Goal: Information Seeking & Learning: Learn about a topic

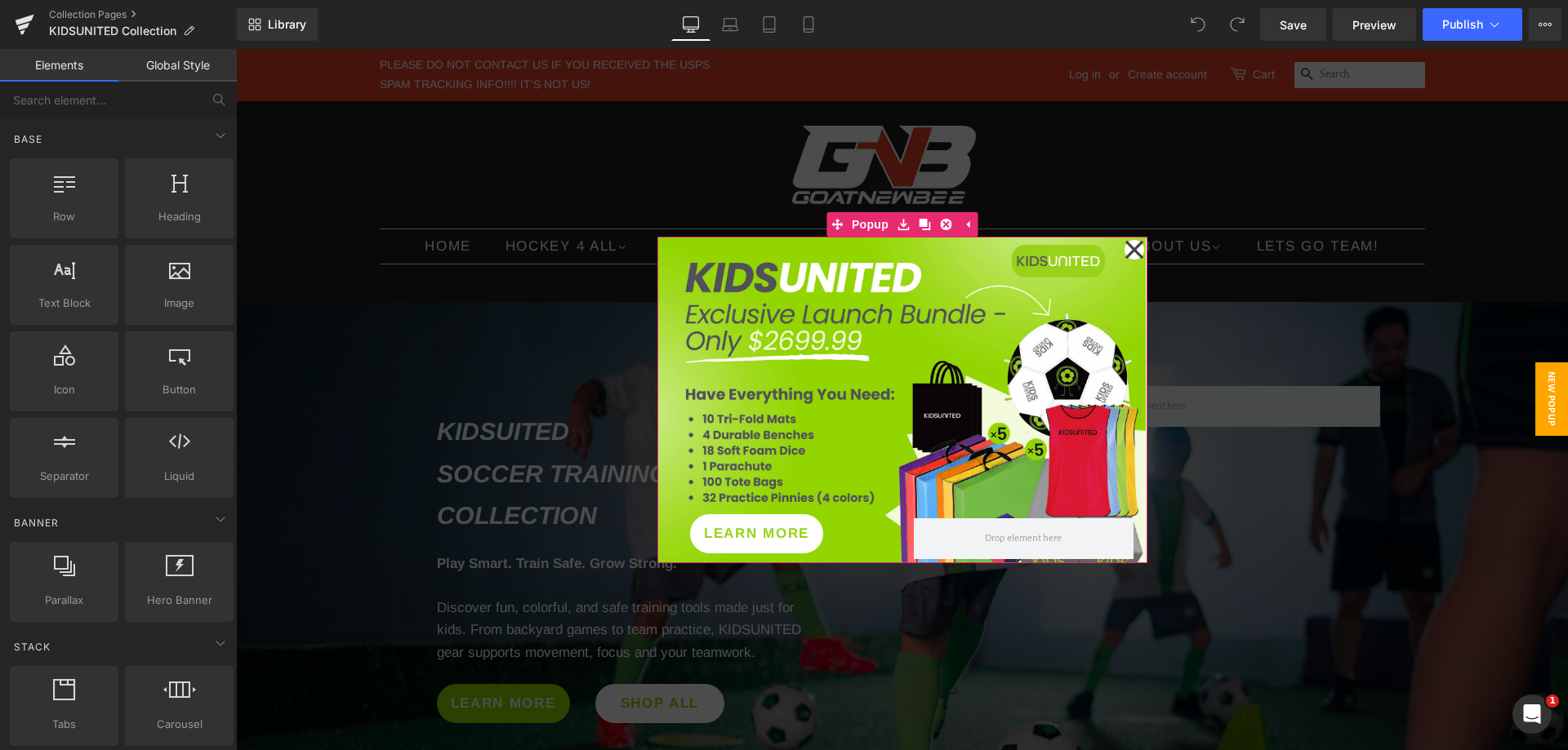
click at [1124, 254] on icon at bounding box center [1133, 248] width 18 height 18
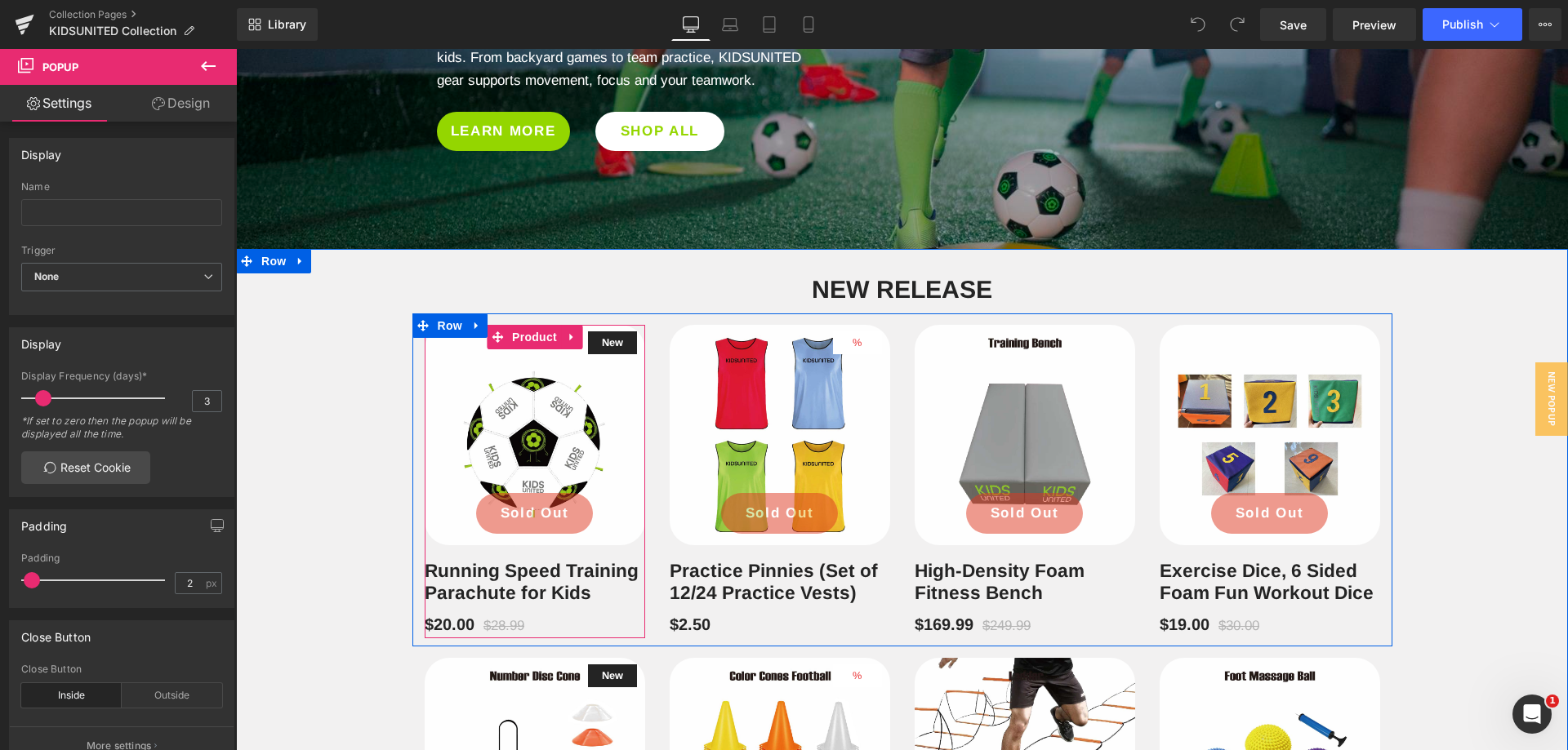
scroll to position [572, 0]
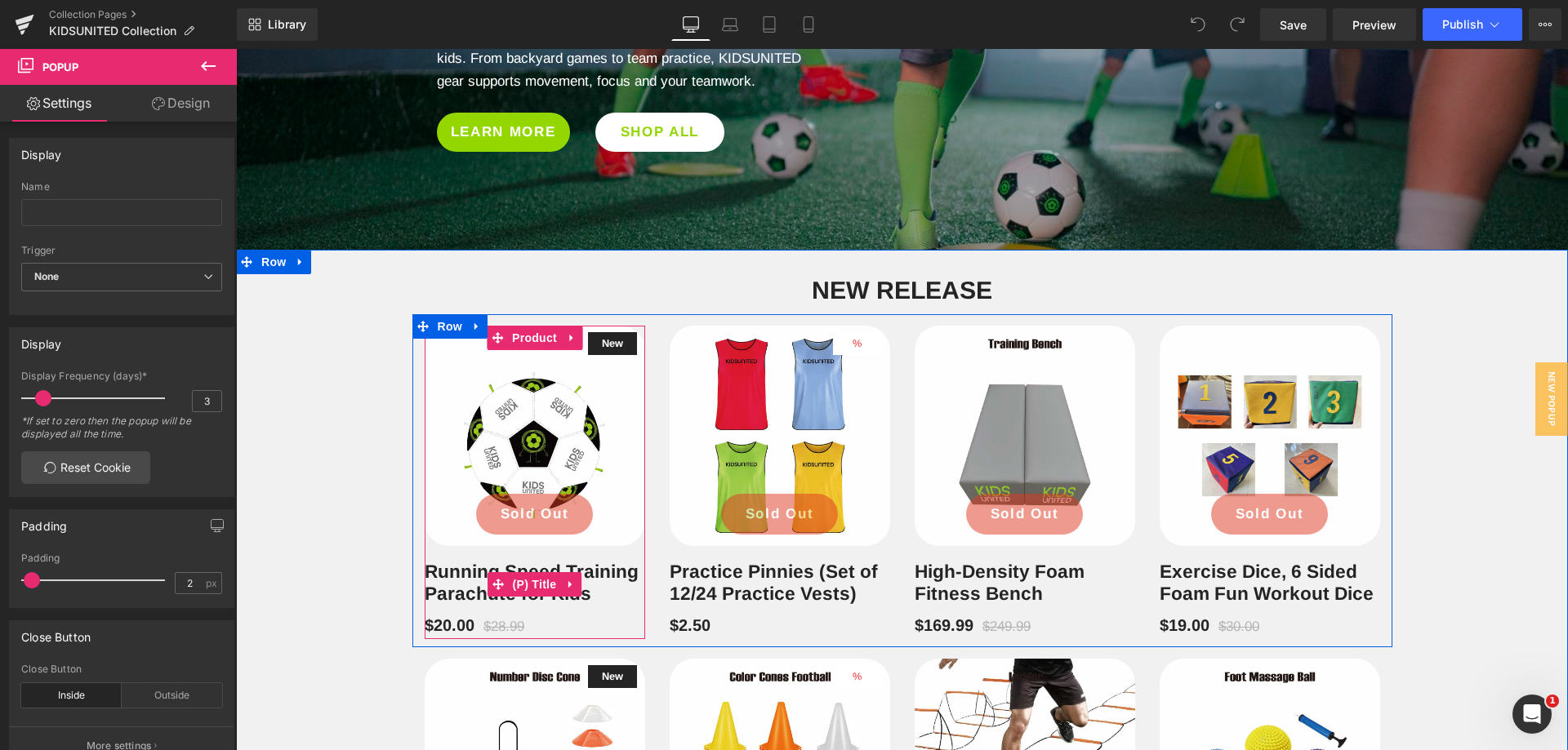
click at [485, 606] on h3 "Running Speed Training Parachute for Kids" at bounding box center [535, 584] width 221 height 48
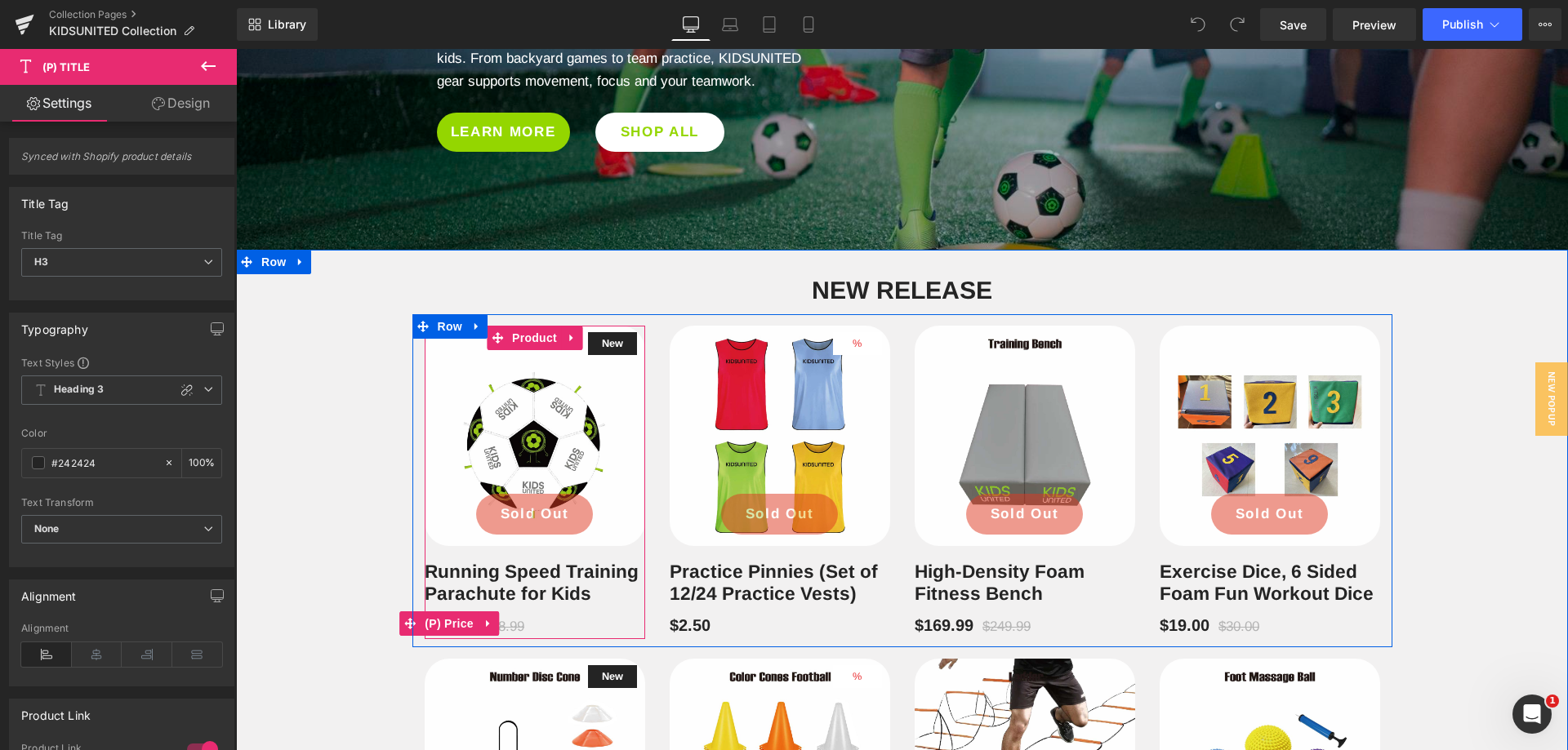
click at [440, 624] on span "(P) Price" at bounding box center [449, 624] width 57 height 24
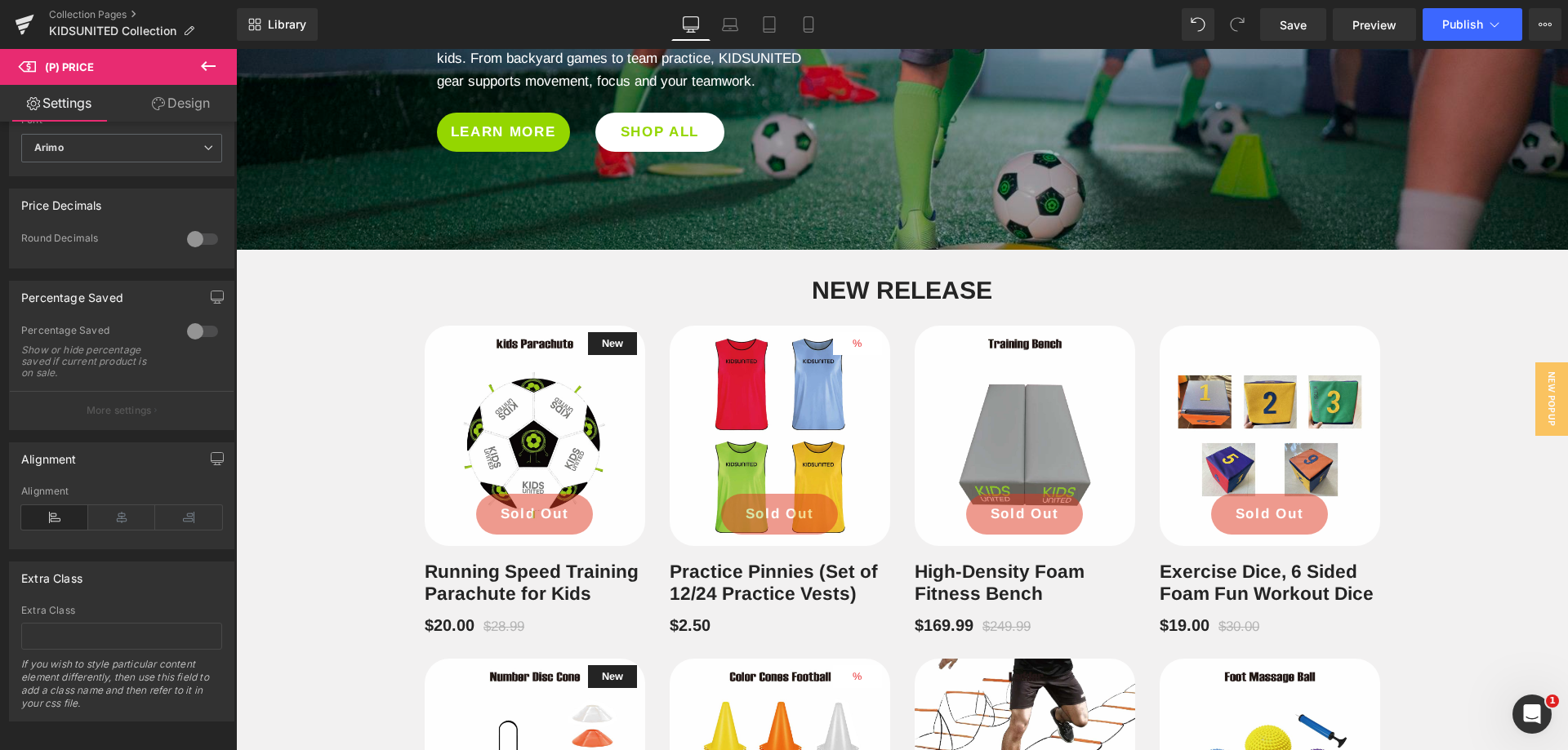
scroll to position [623, 0]
click at [209, 65] on icon at bounding box center [208, 66] width 20 height 20
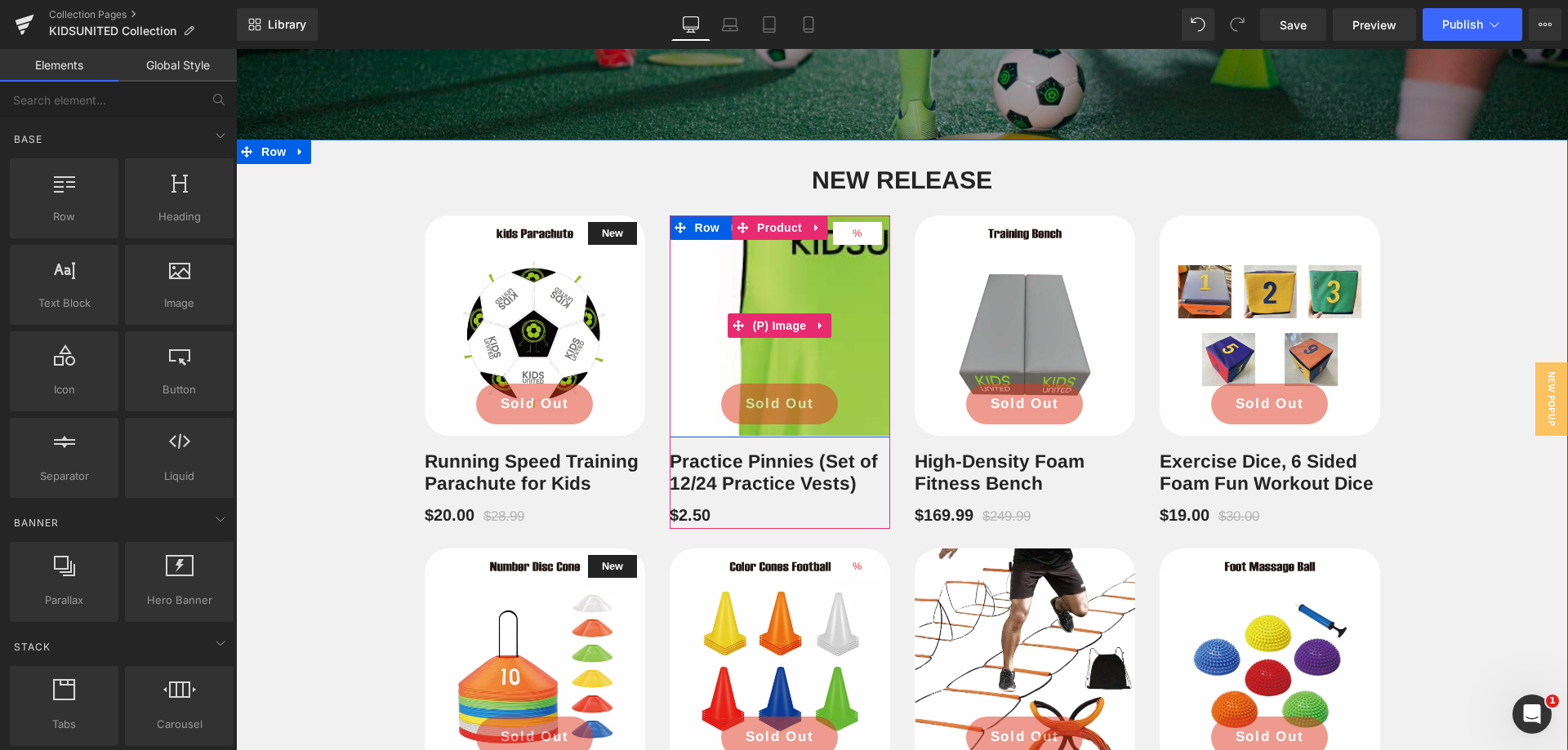
scroll to position [817, 0]
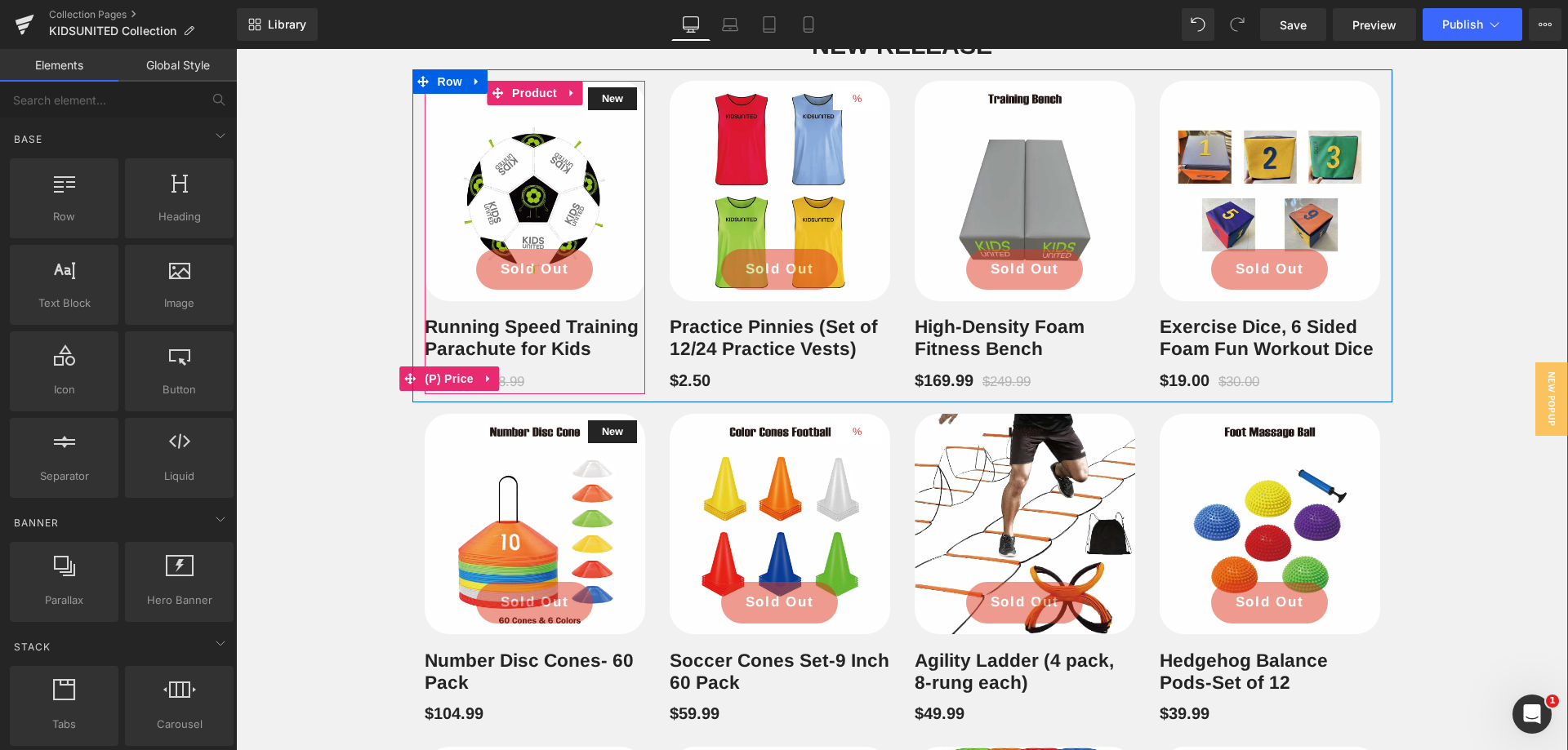
click at [441, 378] on span "(P) Price" at bounding box center [449, 379] width 57 height 24
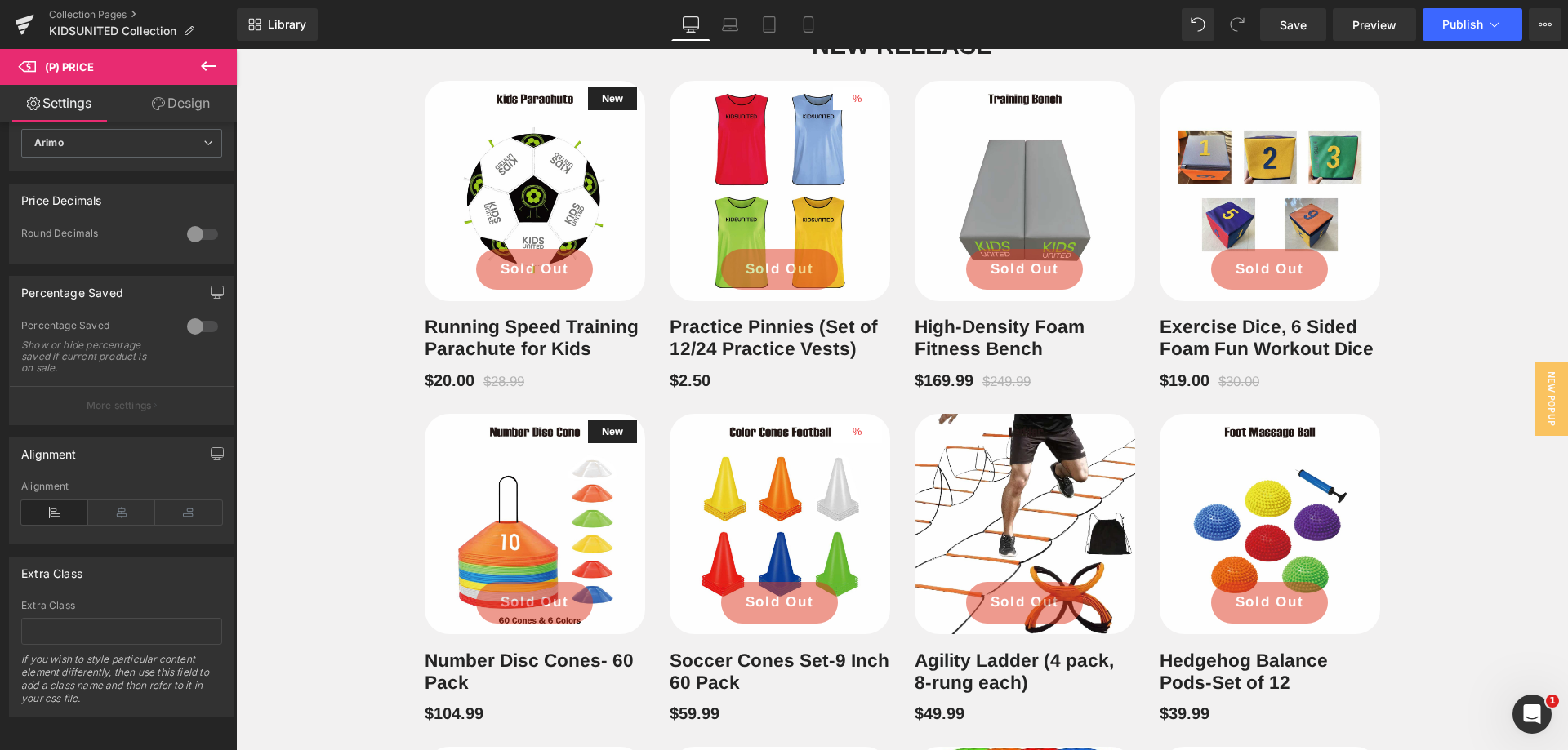
scroll to position [623, 0]
click at [1472, 297] on div "New Release Heading Row New (P) Image Sold Out (P) Cart Button Row Running Spee…" at bounding box center [902, 705] width 1332 height 1396
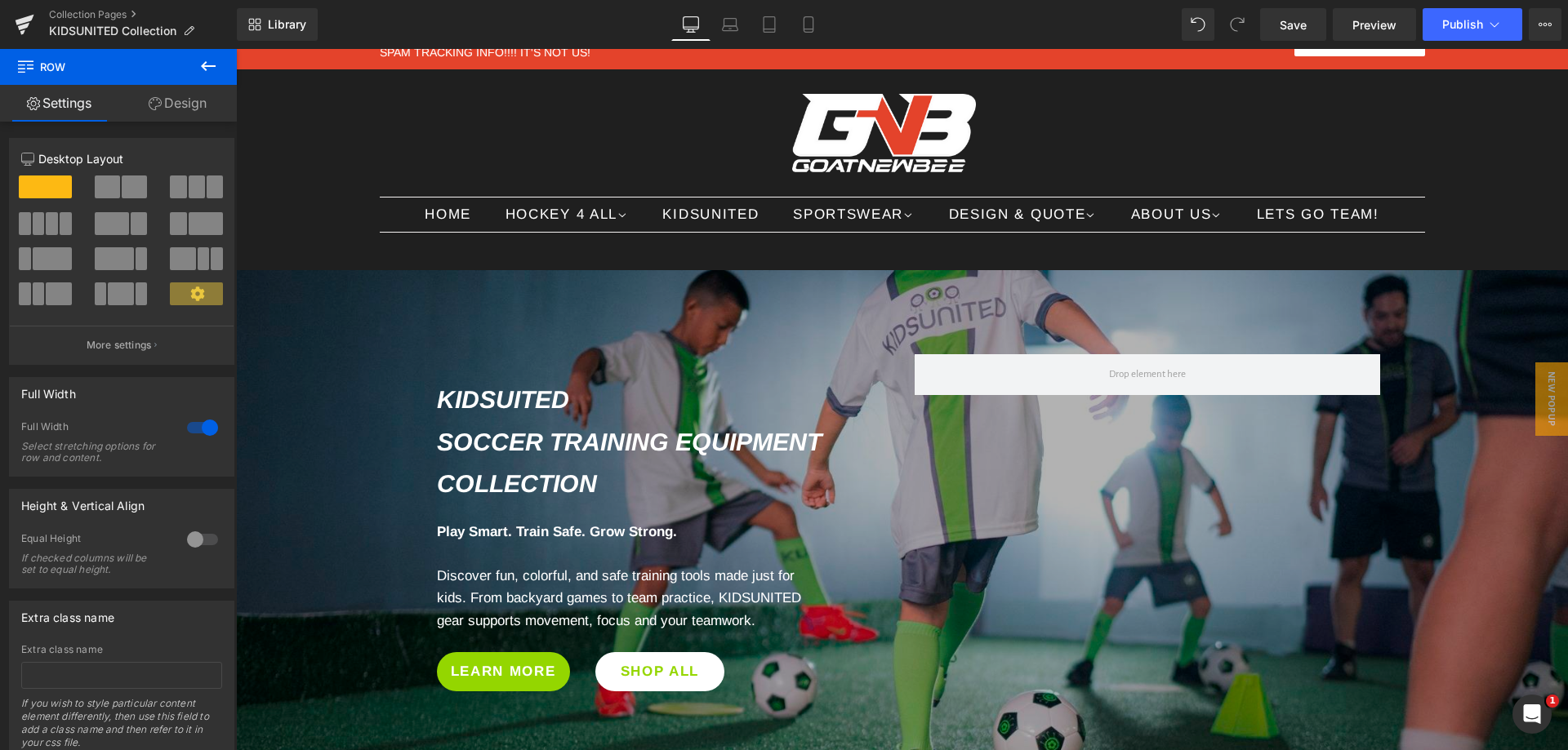
scroll to position [0, 0]
